Goal: Find specific page/section: Find specific page/section

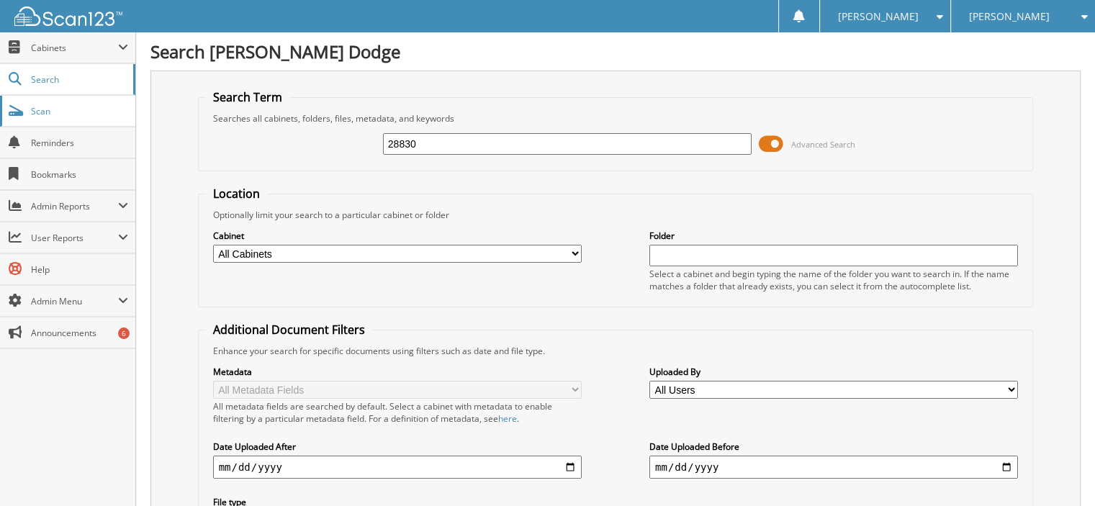
type input "28830"
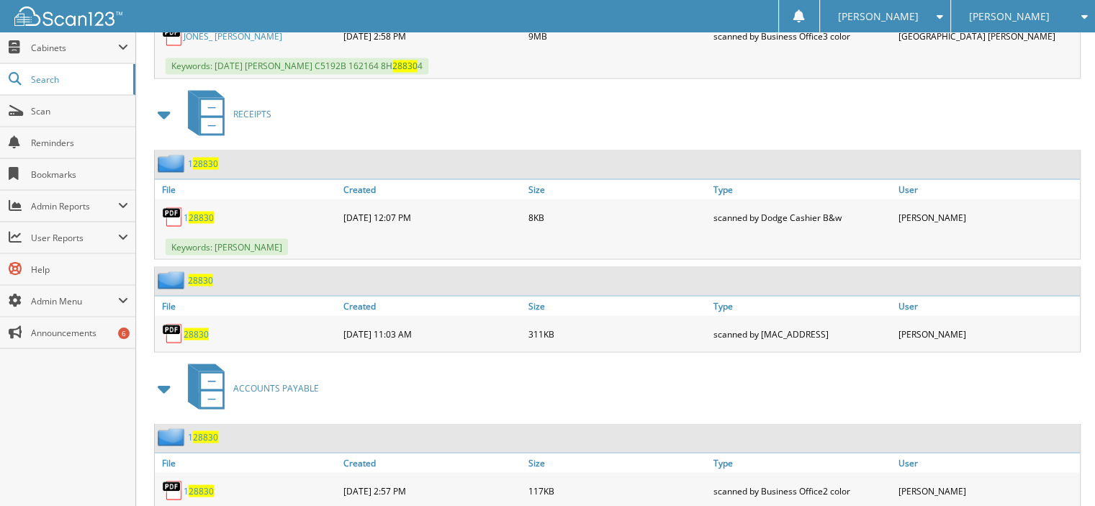
scroll to position [2593, 0]
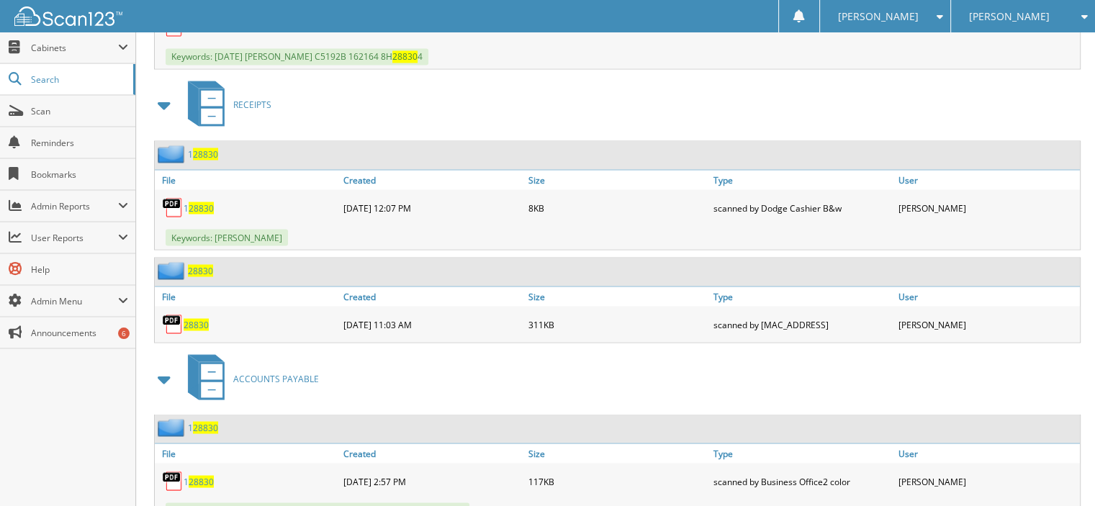
click at [200, 318] on span "28830" at bounding box center [196, 324] width 25 height 12
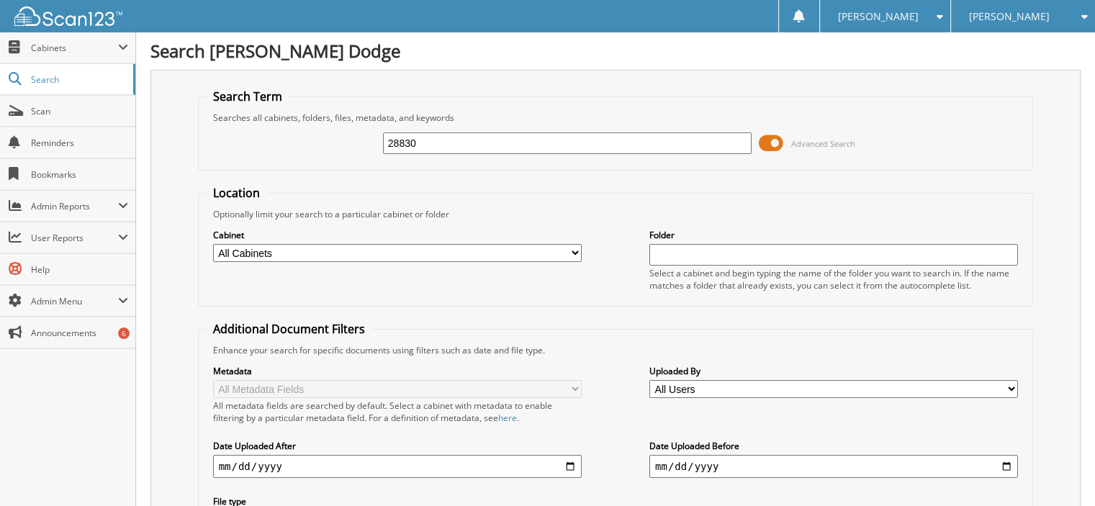
scroll to position [0, 0]
drag, startPoint x: 476, startPoint y: 130, endPoint x: 202, endPoint y: 24, distance: 293.5
click at [343, 109] on fieldset "Search Term Searches all cabinets, folders, files, metadata, and keywords 28830…" at bounding box center [616, 130] width 836 height 82
drag, startPoint x: 390, startPoint y: 138, endPoint x: 69, endPoint y: 68, distance: 328.7
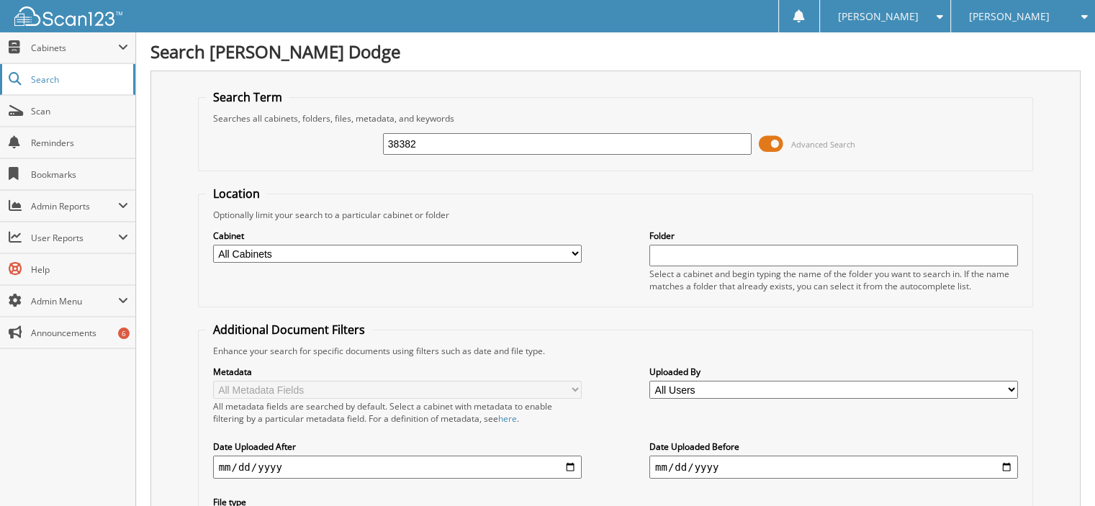
type input "38382"
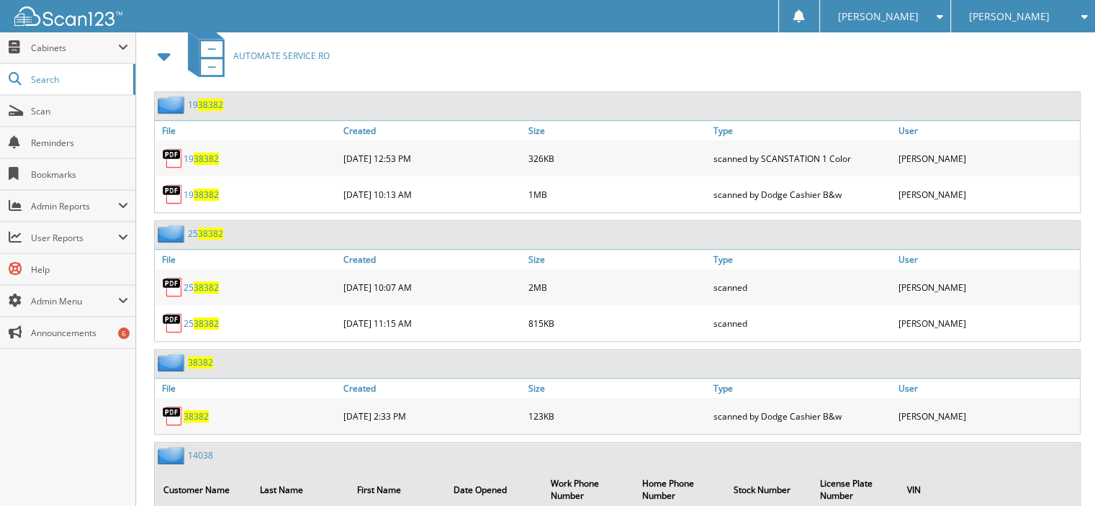
scroll to position [648, 0]
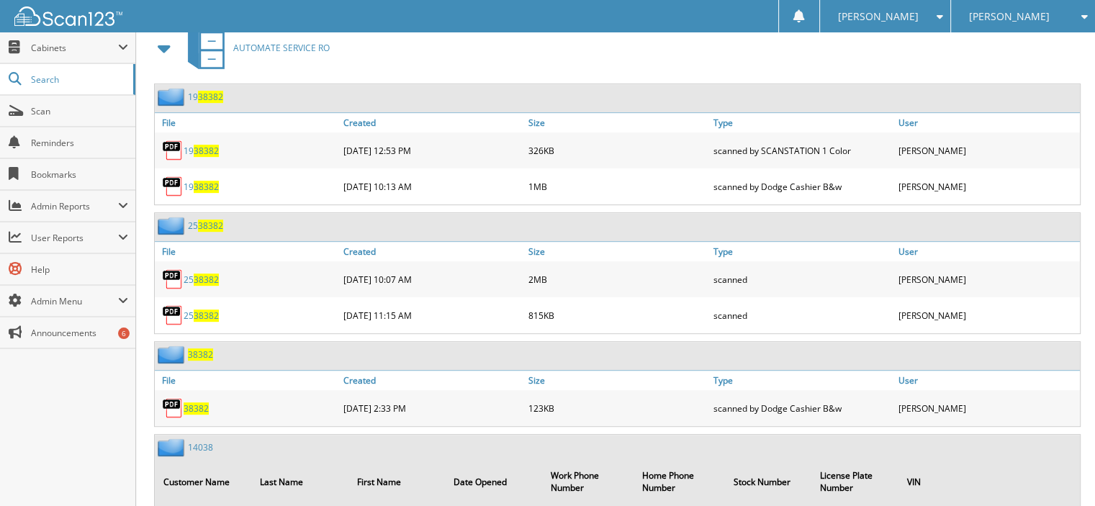
click at [205, 274] on span "38382" at bounding box center [206, 280] width 25 height 12
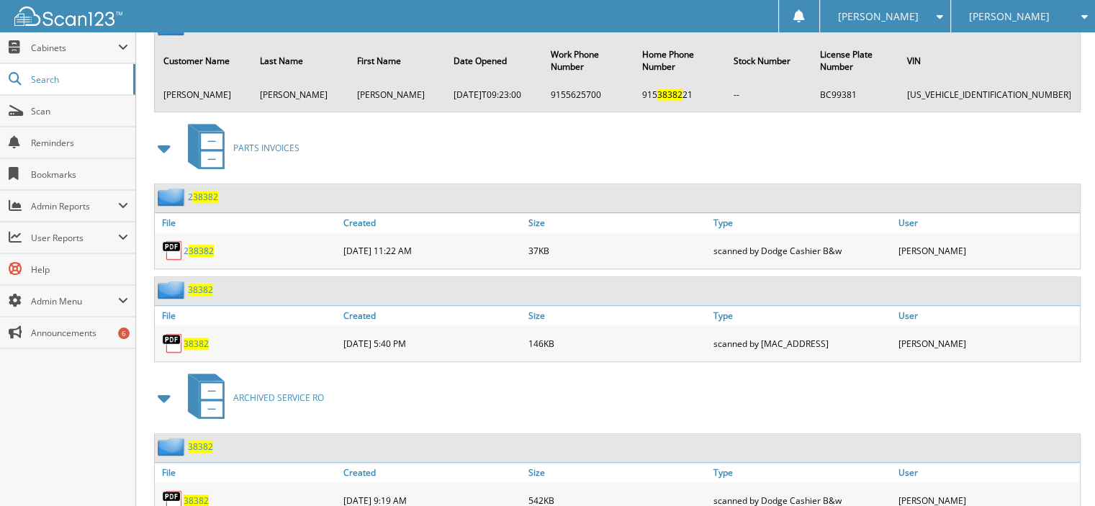
scroll to position [1080, 0]
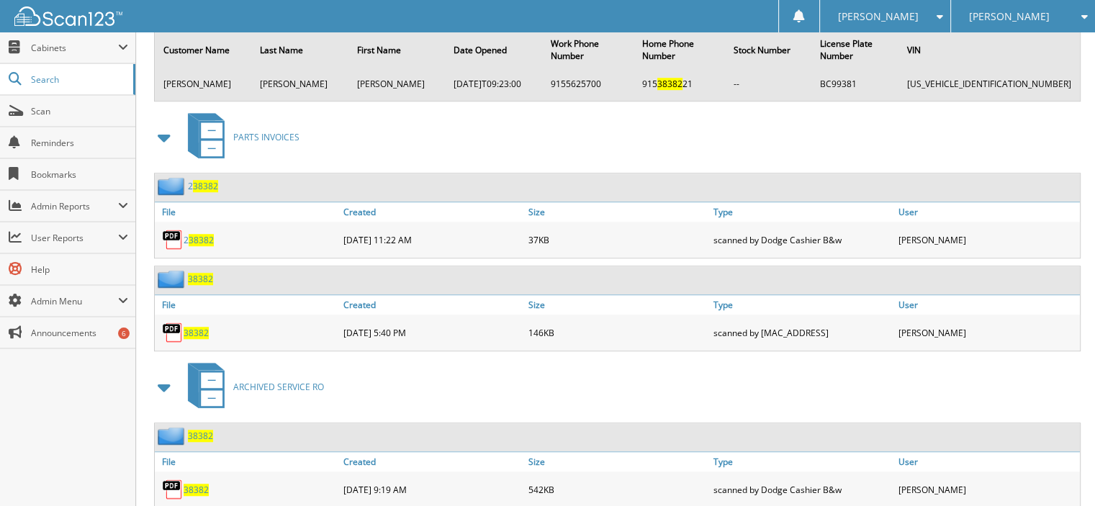
click at [202, 327] on span "38382" at bounding box center [196, 333] width 25 height 12
